Goal: Task Accomplishment & Management: Manage account settings

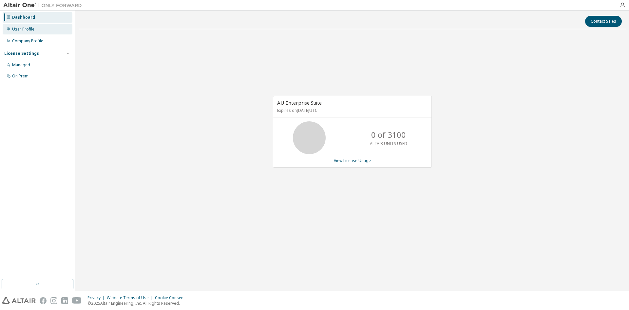
click at [33, 24] on div "User Profile" at bounding box center [38, 29] width 70 height 10
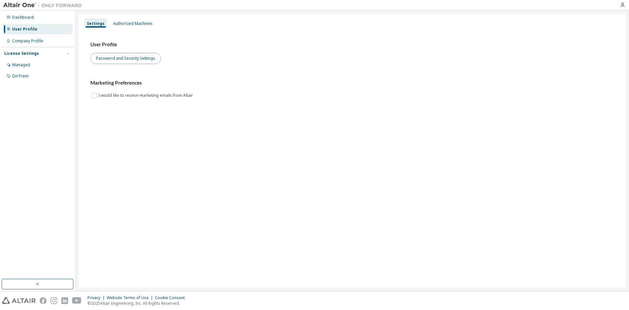
click at [111, 60] on button "Password and Security Settings" at bounding box center [125, 58] width 70 height 11
